Goal: Navigation & Orientation: Find specific page/section

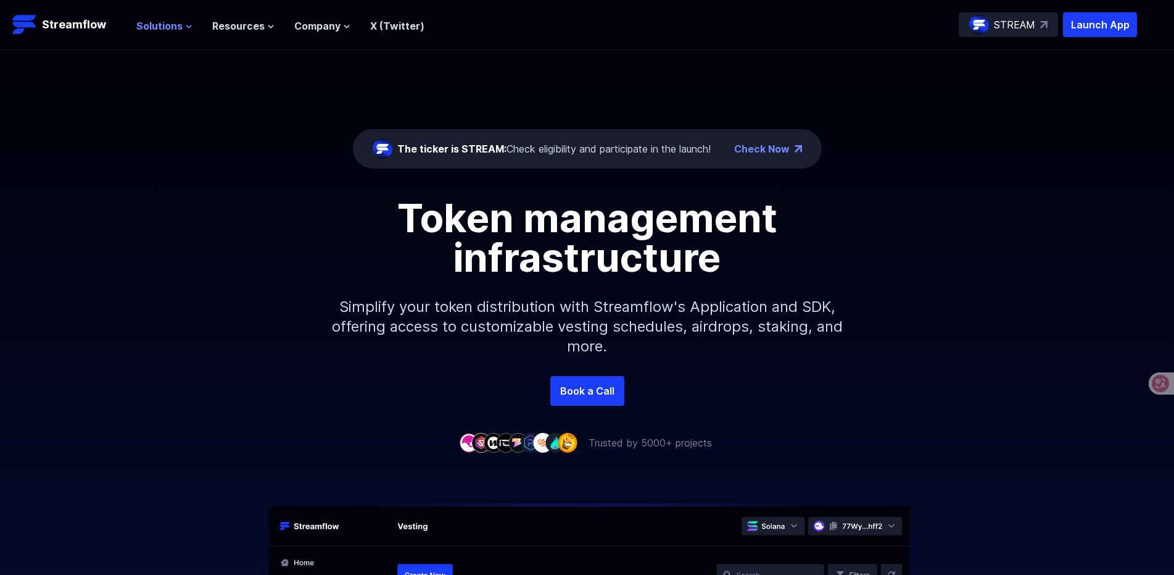
click at [185, 23] on icon at bounding box center [188, 26] width 7 height 7
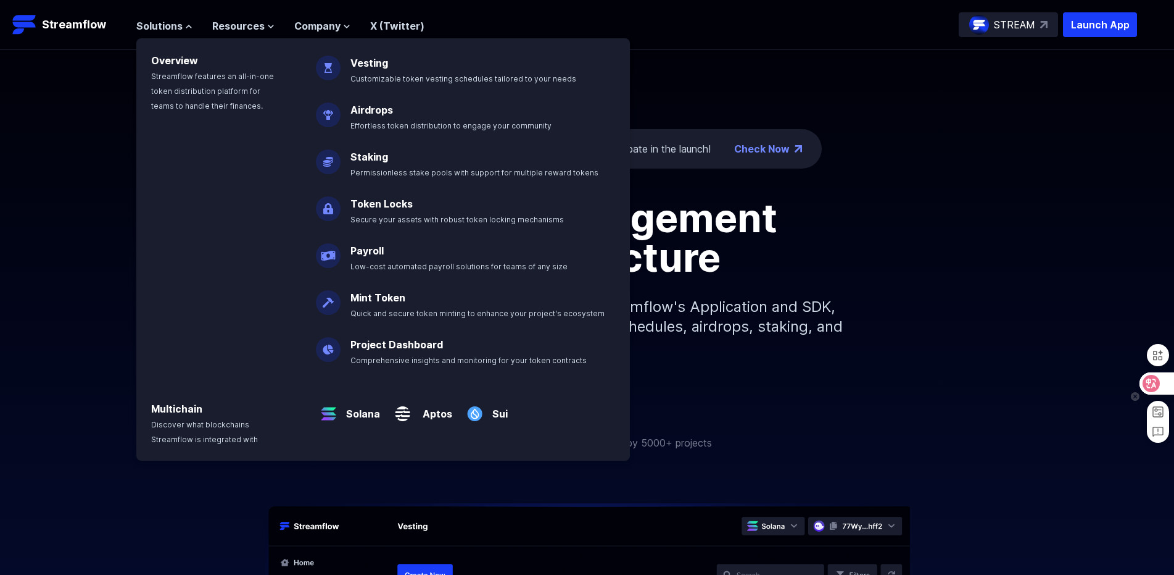
click at [1153, 385] on icon at bounding box center [1152, 383] width 10 height 10
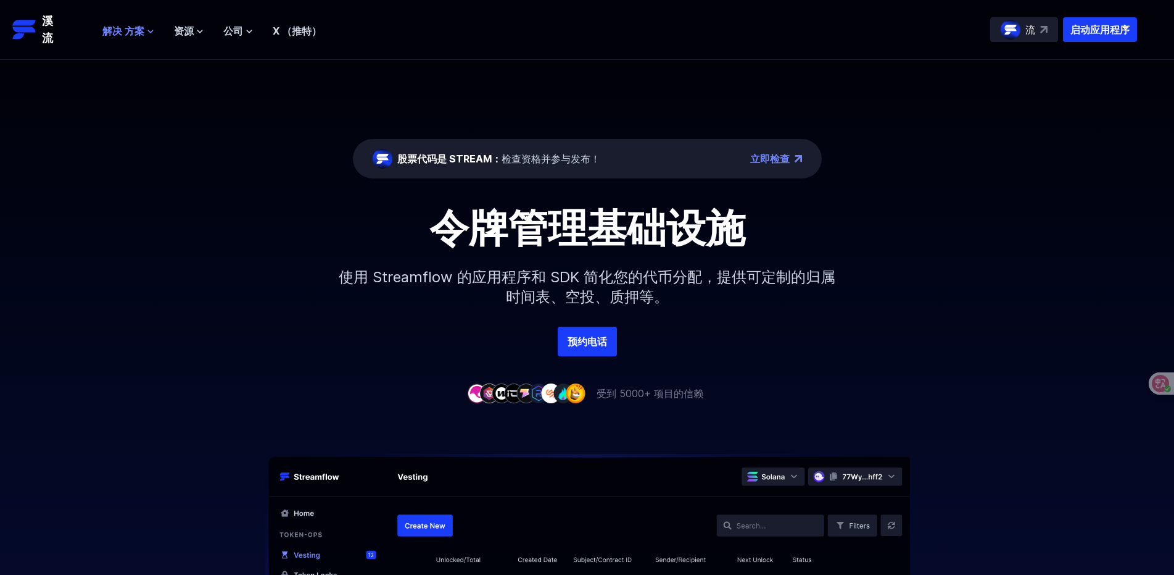
click at [140, 28] on font "解决 方案" at bounding box center [123, 31] width 42 height 12
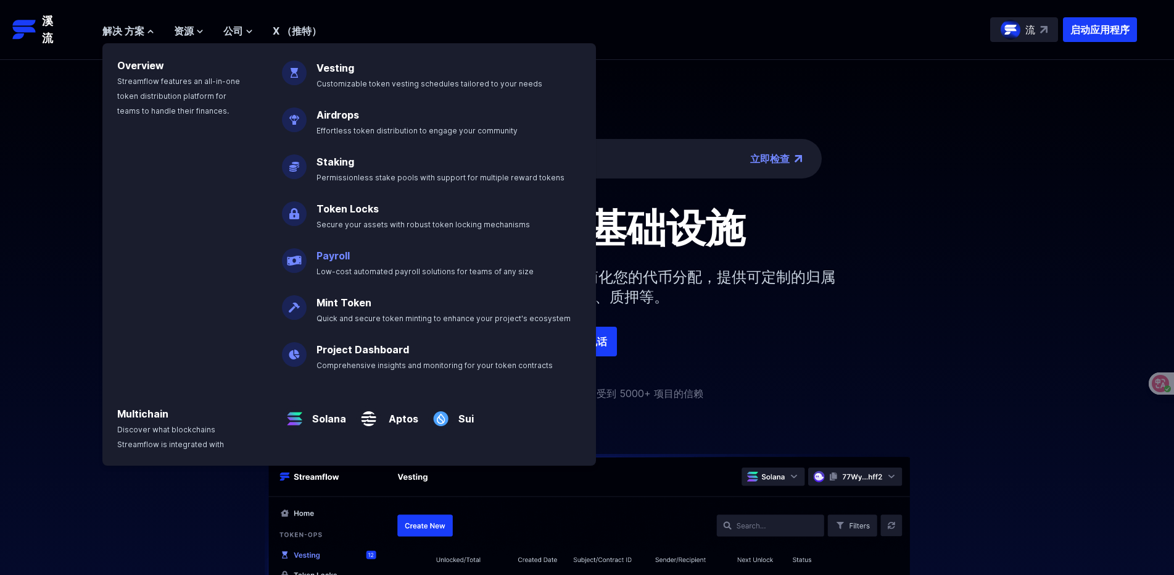
click at [326, 260] on link "Payroll" at bounding box center [333, 255] width 33 height 12
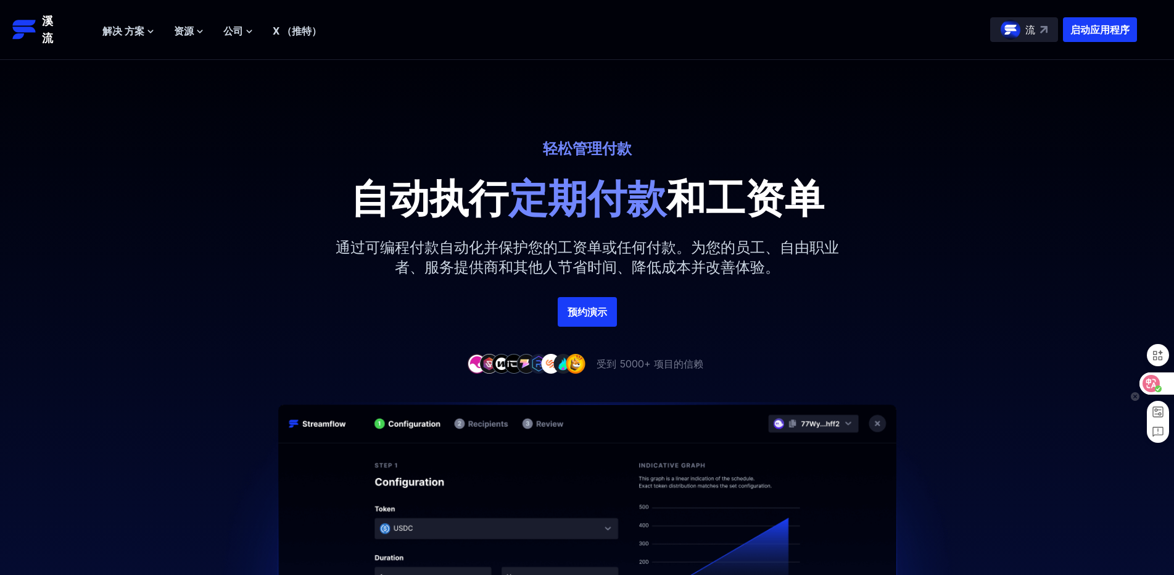
click at [1154, 385] on icon at bounding box center [1152, 383] width 10 height 10
